Goal: Book appointment/travel/reservation

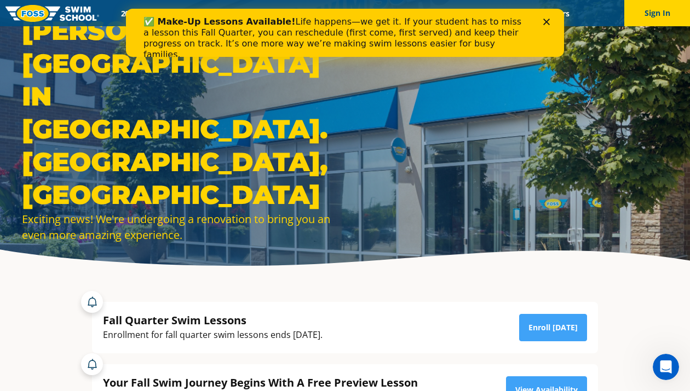
click at [420, 257] on div at bounding box center [345, 137] width 690 height 274
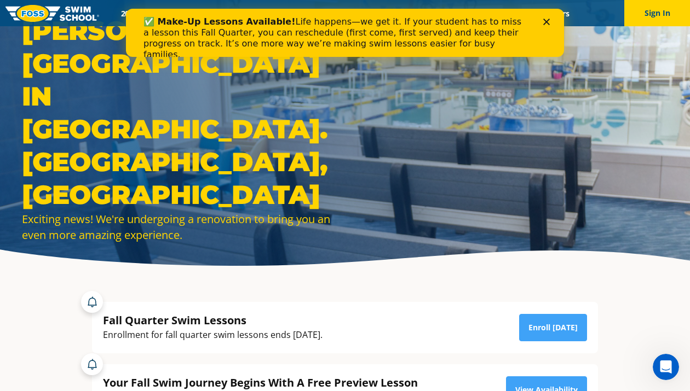
click at [545, 16] on div "✅ Make-Up Lessons Available! Life happens—we get it. If your student has to mis…" at bounding box center [344, 38] width 403 height 50
click at [551, 22] on div "Close" at bounding box center [548, 22] width 11 height 7
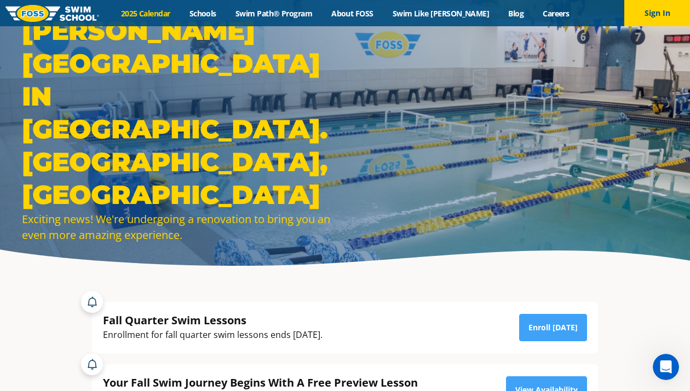
click at [177, 10] on link "2025 Calendar" at bounding box center [145, 13] width 68 height 10
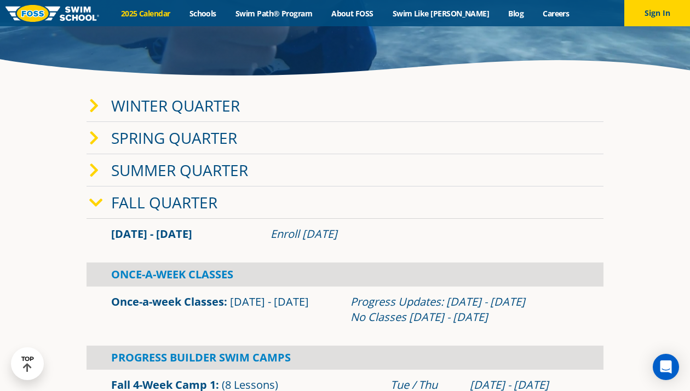
scroll to position [192, 0]
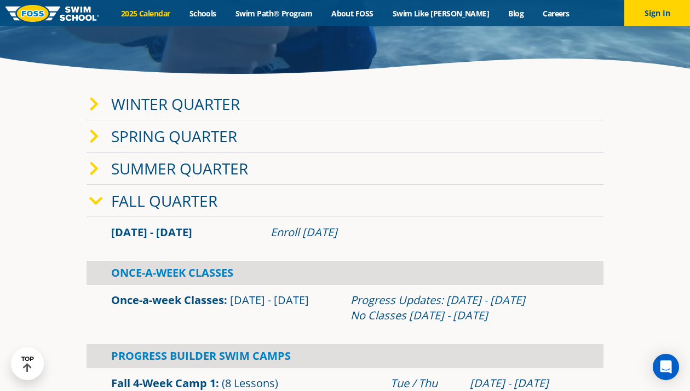
click at [97, 103] on icon at bounding box center [94, 104] width 10 height 15
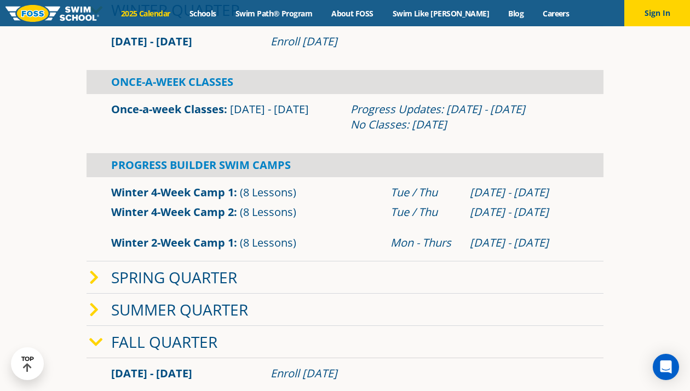
scroll to position [224, 0]
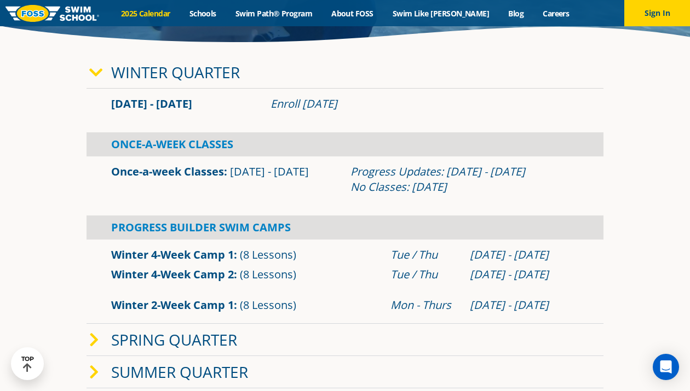
click at [172, 175] on link "Once-a-week Classes" at bounding box center [167, 171] width 113 height 15
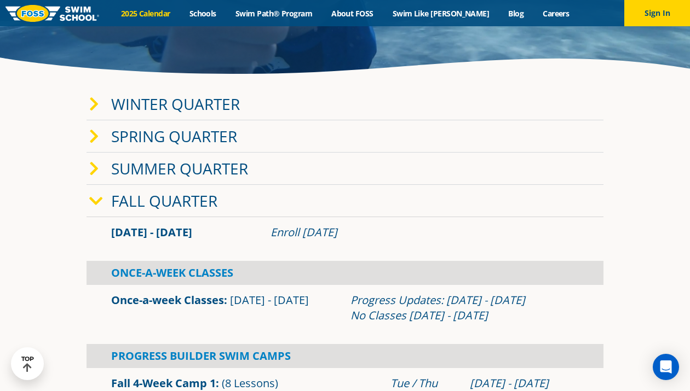
scroll to position [191, 0]
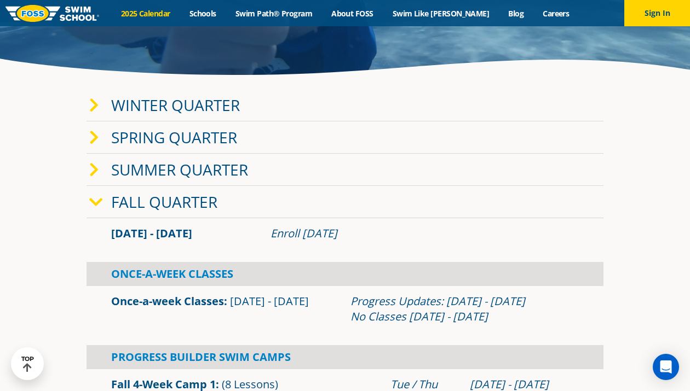
click at [174, 110] on link "Winter Quarter" at bounding box center [175, 105] width 129 height 21
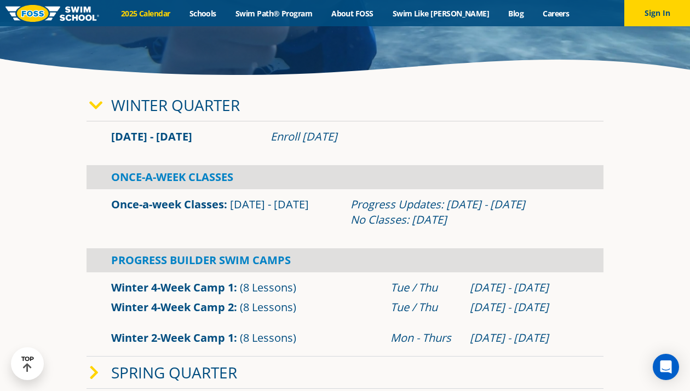
click at [169, 177] on div "Once-A-Week Classes" at bounding box center [345, 177] width 517 height 24
click at [222, 11] on link "Schools" at bounding box center [203, 13] width 46 height 10
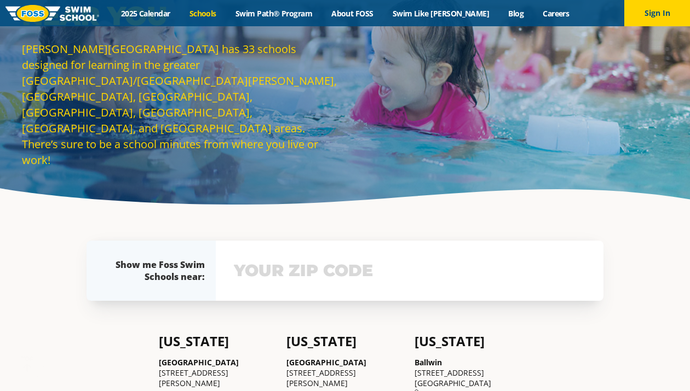
scroll to position [192, 0]
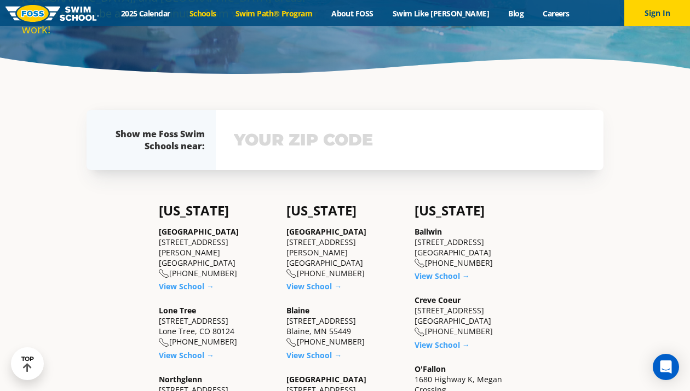
click at [283, 15] on link "Swim Path® Program" at bounding box center [274, 13] width 96 height 10
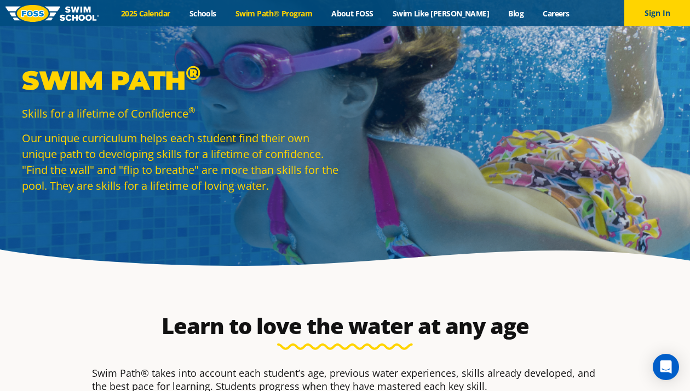
click at [179, 10] on link "2025 Calendar" at bounding box center [145, 13] width 68 height 10
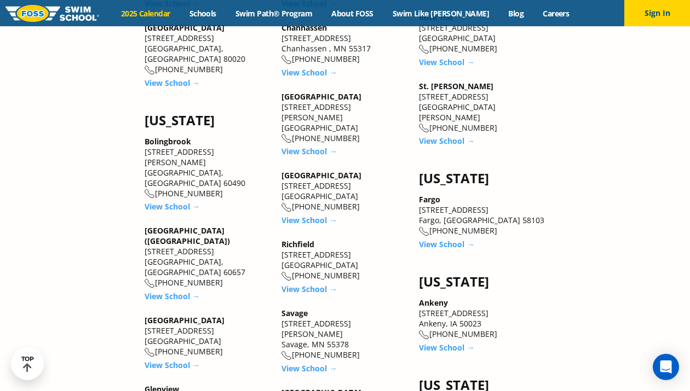
scroll to position [1368, 0]
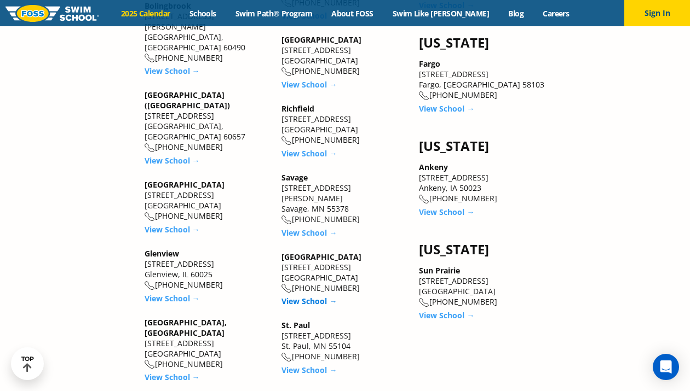
click at [316, 296] on link "View School →" at bounding box center [308, 301] width 55 height 10
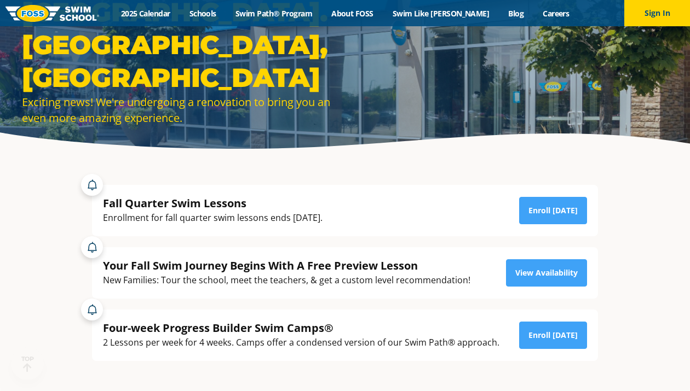
scroll to position [130, 0]
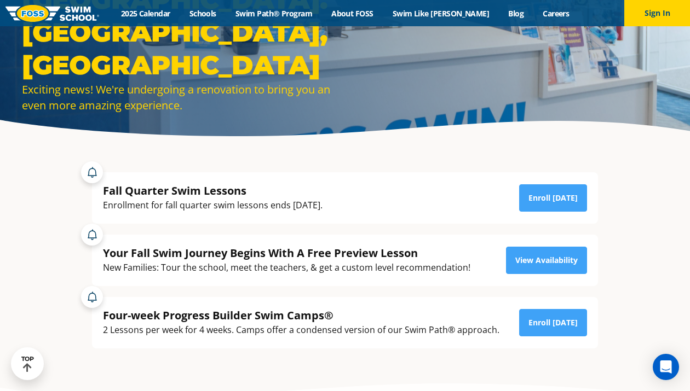
click at [354, 287] on div "Four-week Progress Builder Swim Camps® 2 Lessons per week for 4 weeks. Camps of…" at bounding box center [345, 317] width 517 height 62
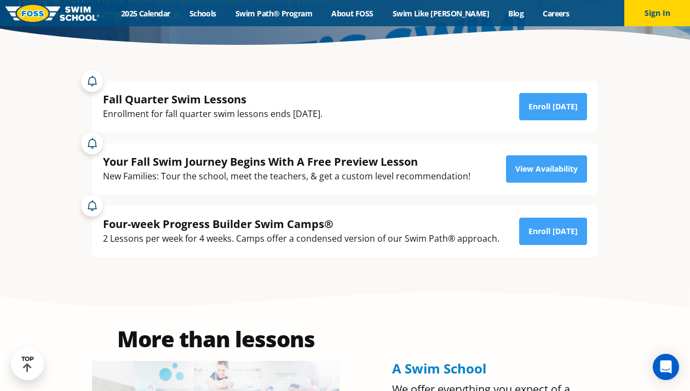
scroll to position [219, 0]
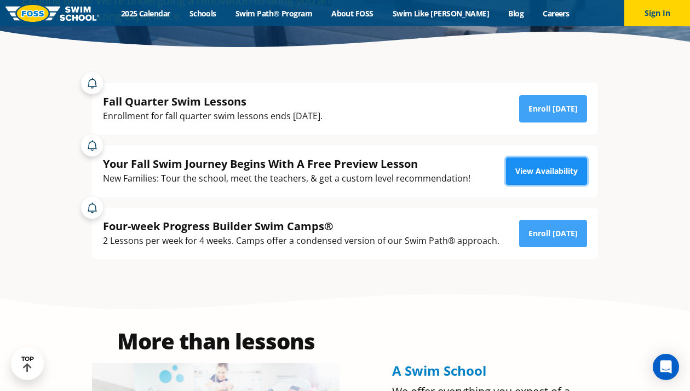
click at [529, 166] on link "View Availability" at bounding box center [546, 171] width 81 height 27
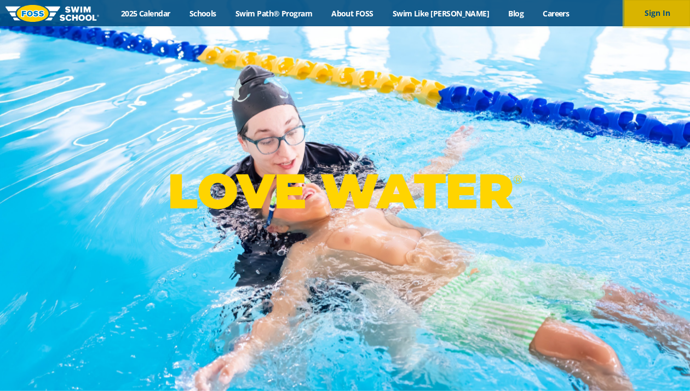
click at [664, 24] on button "Sign In" at bounding box center [657, 13] width 66 height 26
